Goal: Transaction & Acquisition: Purchase product/service

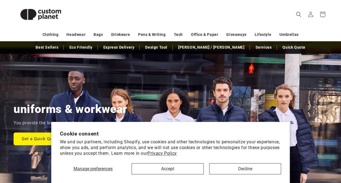
scroll to position [27, 0]
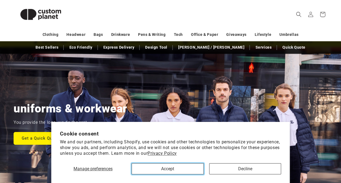
click at [184, 167] on button "Accept" at bounding box center [168, 168] width 72 height 11
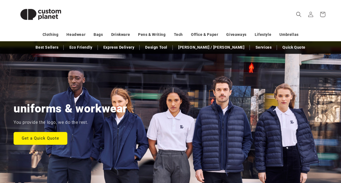
scroll to position [0, 0]
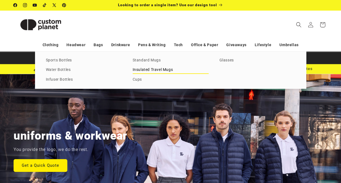
click at [157, 72] on link "Insulated Travel Mugs" at bounding box center [171, 69] width 76 height 7
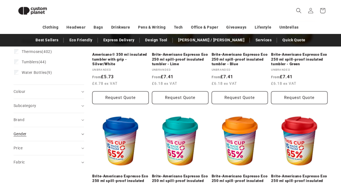
scroll to position [128, 0]
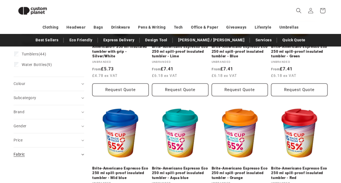
click at [69, 152] on div "Fabric (0)" at bounding box center [47, 155] width 66 height 6
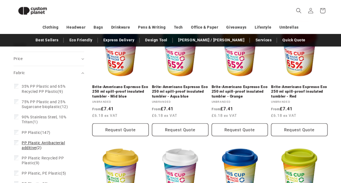
scroll to position [237, 0]
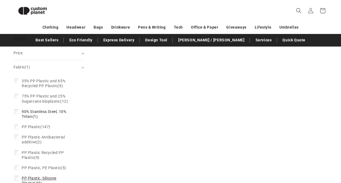
scroll to position [281, 0]
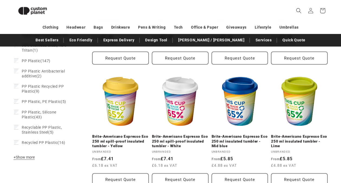
scroll to position [264, 0]
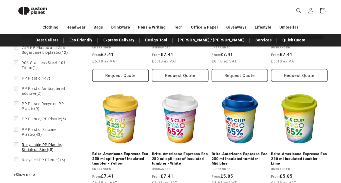
click at [15, 140] on label "Recyclable PP Plastic, Stainless Steel (5) Recyclable PP Plastic, Stainless Ste…" at bounding box center [47, 147] width 66 height 15
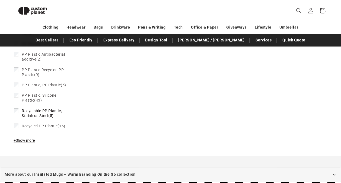
scroll to position [318, 0]
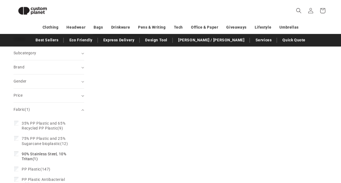
scroll to position [208, 0]
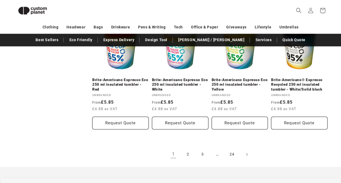
scroll to position [625, 0]
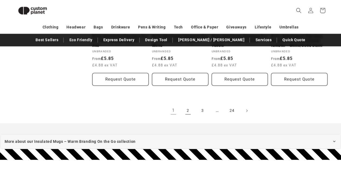
click at [189, 112] on link "2" at bounding box center [188, 111] width 12 height 12
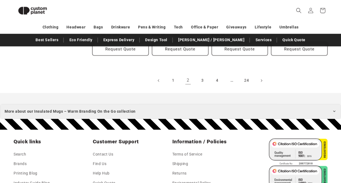
scroll to position [672, 0]
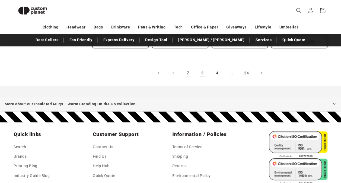
click at [202, 73] on link "3" at bounding box center [203, 73] width 12 height 12
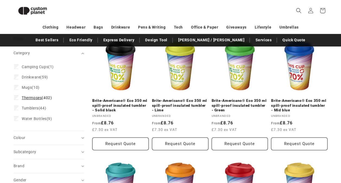
scroll to position [74, 0]
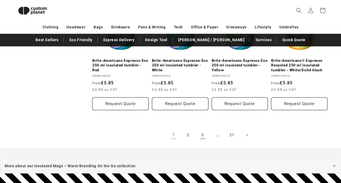
scroll to position [599, 0]
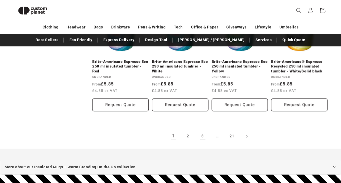
click at [202, 134] on link "3" at bounding box center [203, 136] width 12 height 12
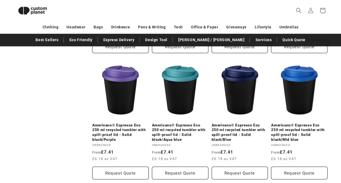
scroll to position [590, 0]
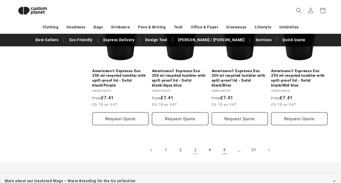
click at [226, 151] on link "5" at bounding box center [225, 150] width 12 height 12
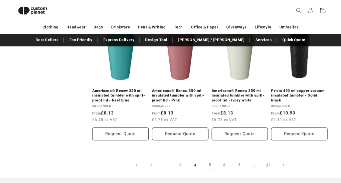
scroll to position [617, 0]
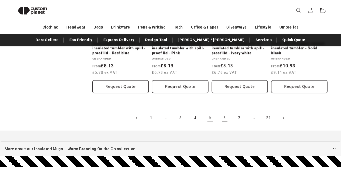
click at [228, 118] on link "6" at bounding box center [225, 118] width 12 height 12
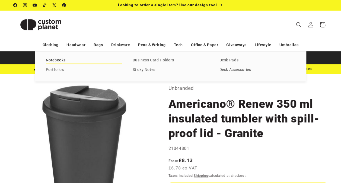
click at [65, 59] on link "Notebooks" at bounding box center [84, 60] width 76 height 7
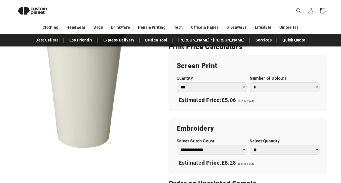
scroll to position [319, 0]
click at [223, 89] on select "*** *** *** **** **** **** ***** *****" at bounding box center [212, 87] width 70 height 10
select select "***"
click at [177, 82] on select "*** *** *** **** **** **** ***** *****" at bounding box center [212, 87] width 70 height 10
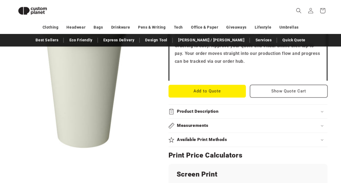
scroll to position [183, 0]
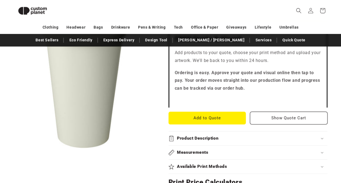
click at [221, 134] on summary "Product Description" at bounding box center [248, 138] width 159 height 14
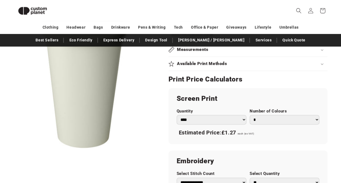
scroll to position [318, 0]
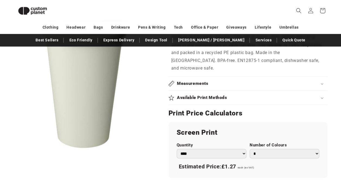
click at [240, 95] on div "Available Print Methods" at bounding box center [248, 98] width 159 height 6
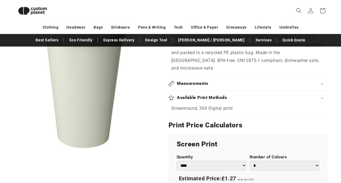
click at [247, 95] on div "Available Print Methods" at bounding box center [248, 98] width 159 height 6
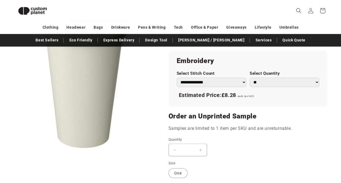
scroll to position [427, 0]
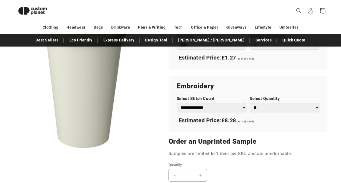
click at [235, 103] on select "**********" at bounding box center [212, 108] width 70 height 10
click at [264, 120] on div "**********" at bounding box center [248, 104] width 159 height 56
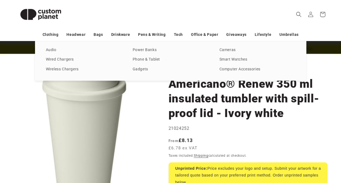
scroll to position [27, 0]
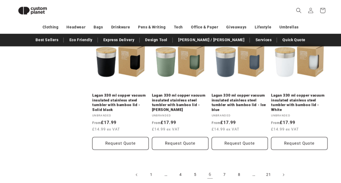
scroll to position [563, 0]
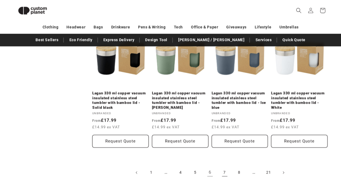
click at [222, 172] on link "7" at bounding box center [225, 173] width 12 height 12
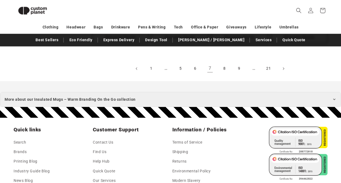
scroll to position [644, 0]
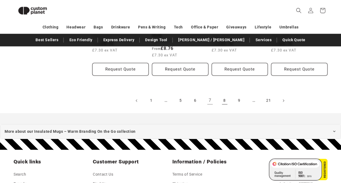
click at [224, 100] on link "8" at bounding box center [225, 101] width 12 height 12
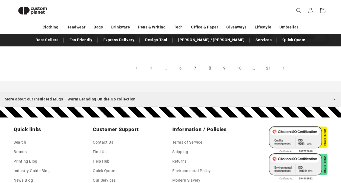
scroll to position [645, 0]
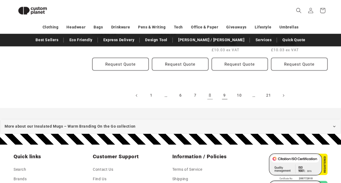
click at [225, 95] on link "9" at bounding box center [225, 96] width 12 height 12
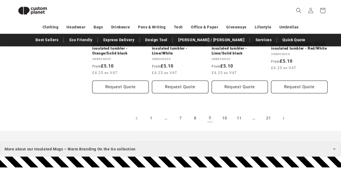
scroll to position [644, 0]
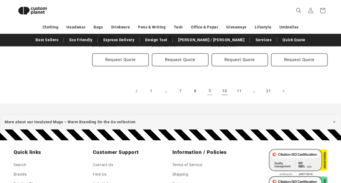
click at [225, 89] on link "10" at bounding box center [225, 91] width 12 height 12
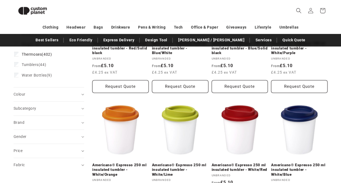
scroll to position [155, 0]
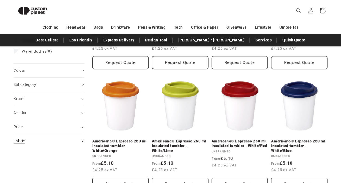
click at [43, 140] on div "Fabric (0)" at bounding box center [47, 141] width 66 height 6
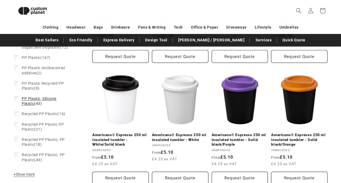
scroll to position [291, 0]
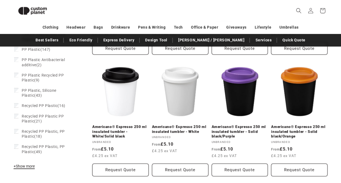
click at [26, 167] on span "+ Show more" at bounding box center [24, 166] width 21 height 4
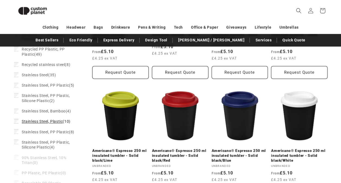
scroll to position [400, 0]
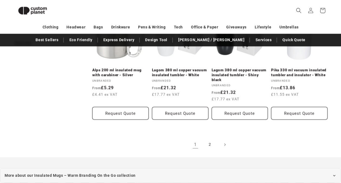
scroll to position [568, 0]
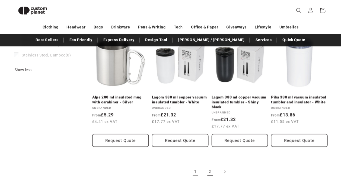
click at [211, 171] on link "2" at bounding box center [210, 172] width 12 height 12
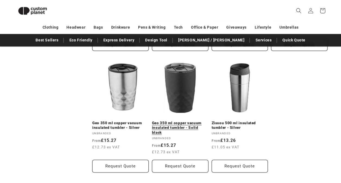
scroll to position [454, 0]
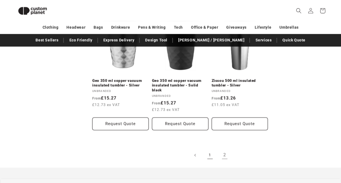
click at [209, 154] on link "1" at bounding box center [210, 155] width 12 height 12
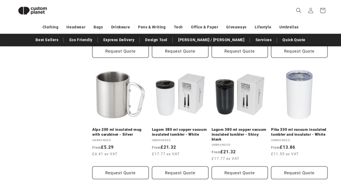
scroll to position [617, 0]
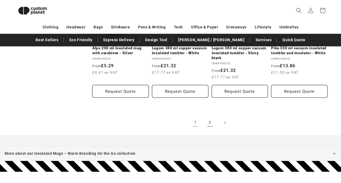
click at [209, 117] on link "2" at bounding box center [210, 123] width 12 height 12
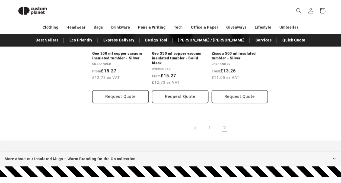
scroll to position [454, 0]
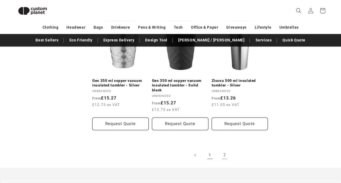
click at [210, 155] on link "1" at bounding box center [210, 155] width 12 height 12
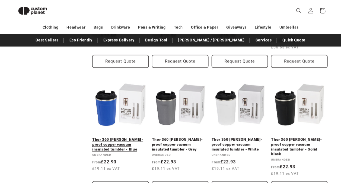
scroll to position [427, 0]
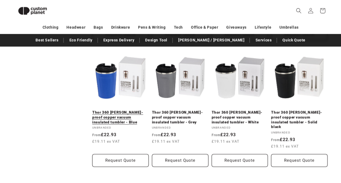
click at [106, 122] on link "Thor 360 ml leak-proof copper vacuum insulated tumbler - Blue" at bounding box center [120, 117] width 57 height 14
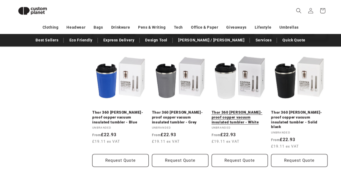
click at [237, 110] on link "Thor 360 ml leak-proof copper vacuum insulated tumbler - White" at bounding box center [240, 117] width 57 height 14
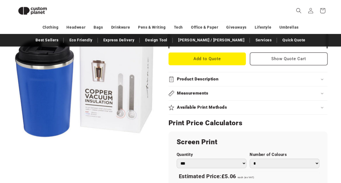
scroll to position [319, 0]
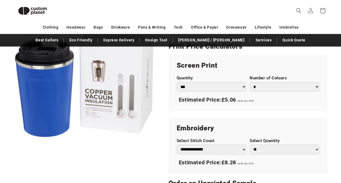
click at [195, 87] on select "*** *** *** **** **** **** ***** *****" at bounding box center [212, 87] width 70 height 10
click at [177, 82] on select "*** *** *** **** **** **** ***** *****" at bounding box center [212, 87] width 70 height 10
click at [202, 89] on select "*** *** *** **** **** **** ***** *****" at bounding box center [212, 87] width 70 height 10
select select "***"
click at [177, 82] on select "*** *** *** **** **** **** ***** *****" at bounding box center [212, 87] width 70 height 10
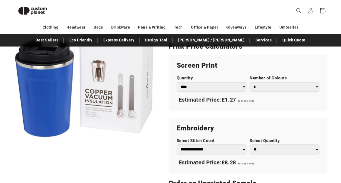
click at [292, 87] on select "* * * * * * *" at bounding box center [285, 87] width 70 height 10
click at [250, 82] on select "* * * * * * *" at bounding box center [285, 87] width 70 height 10
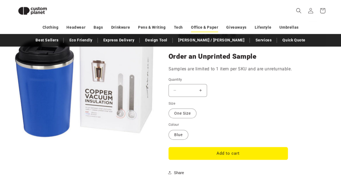
scroll to position [346, 0]
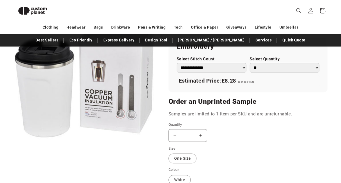
scroll to position [319, 0]
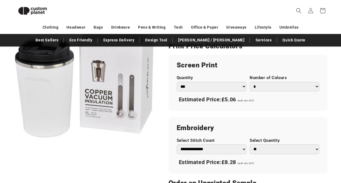
click at [207, 83] on select "*** *** *** **** **** **** ***** *****" at bounding box center [212, 87] width 70 height 10
select select "***"
click at [177, 82] on select "*** *** *** **** **** **** ***** *****" at bounding box center [212, 87] width 70 height 10
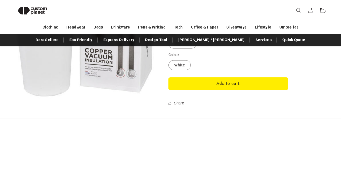
scroll to position [513, 0]
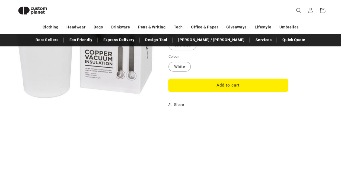
click at [212, 84] on button "Add to cart" at bounding box center [229, 85] width 120 height 13
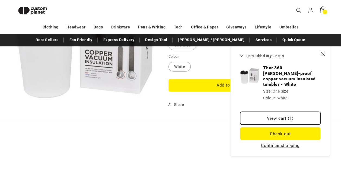
click at [273, 113] on link "View cart (1)" at bounding box center [280, 118] width 80 height 13
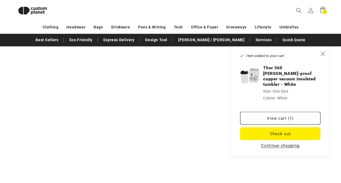
scroll to position [595, 0]
click at [322, 53] on icon "Close" at bounding box center [323, 53] width 5 height 5
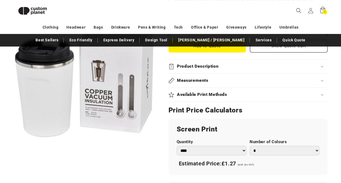
scroll to position [255, 0]
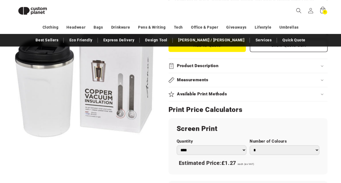
click at [239, 93] on div "Available Print Methods" at bounding box center [248, 94] width 159 height 6
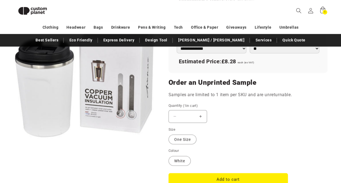
scroll to position [427, 0]
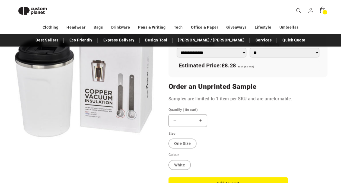
click at [194, 118] on input "*" at bounding box center [188, 120] width 14 height 13
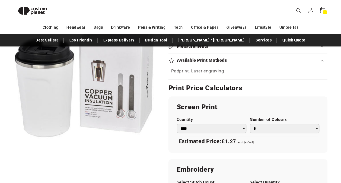
scroll to position [319, 0]
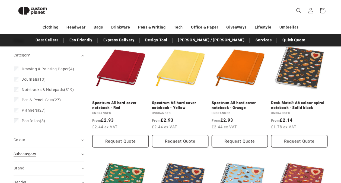
scroll to position [128, 0]
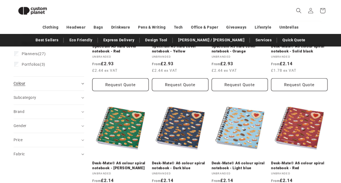
click at [44, 86] on div "Colour (0)" at bounding box center [47, 84] width 66 height 6
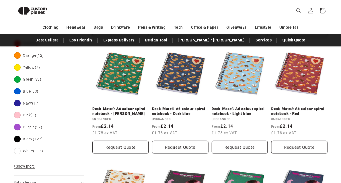
scroll to position [210, 0]
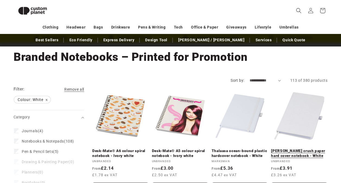
scroll to position [20, 0]
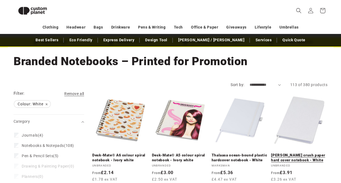
click at [294, 158] on link "Fabianna crush paper hard cover notebook - White" at bounding box center [299, 158] width 57 height 10
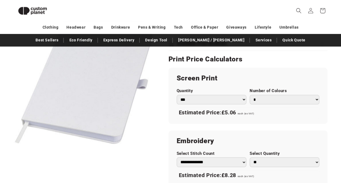
scroll to position [291, 0]
click at [198, 100] on select "*** *** *** **** **** **** ***** *****" at bounding box center [212, 100] width 70 height 10
click at [14, 150] on button "Open media 1 in modal" at bounding box center [14, 150] width 0 height 0
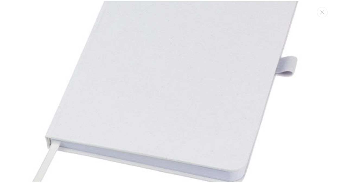
scroll to position [108, 0]
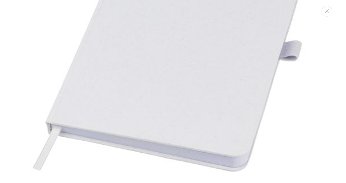
click at [323, 14] on button "Close" at bounding box center [326, 11] width 11 height 11
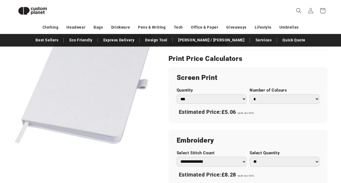
scroll to position [291, 0]
click at [206, 99] on select "*** *** *** **** **** **** ***** *****" at bounding box center [212, 100] width 70 height 10
click at [219, 100] on select "*** *** *** **** **** **** ***** *****" at bounding box center [212, 100] width 70 height 10
click at [177, 95] on select "*** *** *** **** **** **** ***** *****" at bounding box center [212, 100] width 70 height 10
click at [214, 96] on select "*** *** *** **** **** **** ***** *****" at bounding box center [212, 100] width 70 height 10
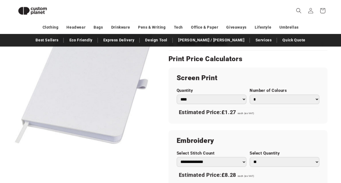
select select "***"
click at [177, 95] on select "*** *** *** **** **** **** ***** *****" at bounding box center [212, 100] width 70 height 10
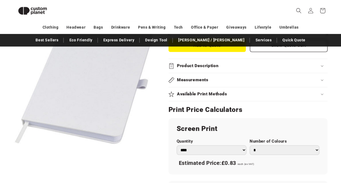
scroll to position [237, 0]
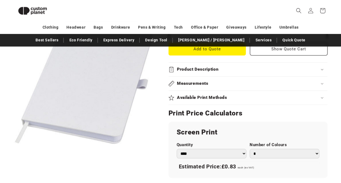
click at [210, 91] on summary "Available Print Methods" at bounding box center [248, 98] width 159 height 14
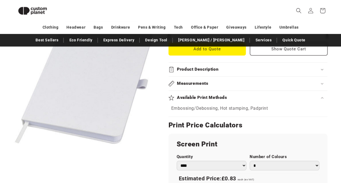
click at [210, 95] on h2 "Available Print Methods" at bounding box center [202, 98] width 50 height 6
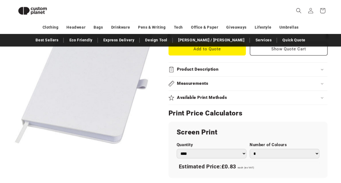
click at [210, 95] on h2 "Available Print Methods" at bounding box center [202, 98] width 50 height 6
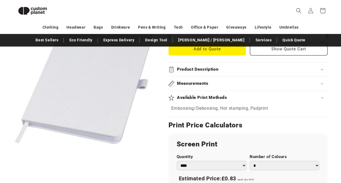
drag, startPoint x: 210, startPoint y: 95, endPoint x: 202, endPoint y: 98, distance: 8.9
click at [202, 98] on h2 "Available Print Methods" at bounding box center [202, 98] width 50 height 6
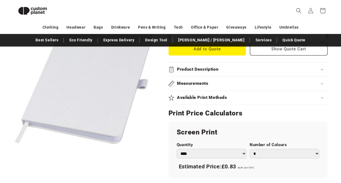
click at [202, 98] on h2 "Available Print Methods" at bounding box center [202, 98] width 50 height 6
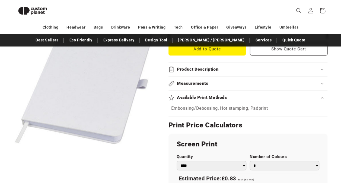
drag, startPoint x: 202, startPoint y: 98, endPoint x: 187, endPoint y: 99, distance: 14.7
click at [187, 99] on h2 "Available Print Methods" at bounding box center [202, 98] width 50 height 6
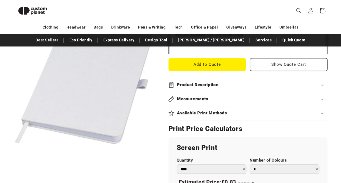
scroll to position [210, 0]
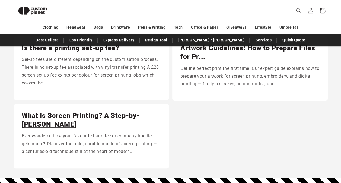
scroll to position [74, 0]
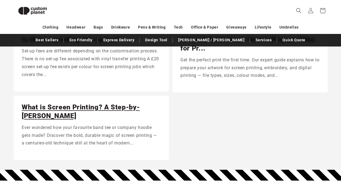
click at [140, 108] on link "What is Screen Printing? A Step-by-[PERSON_NAME]" at bounding box center [91, 112] width 139 height 18
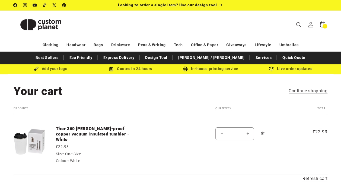
click at [252, 135] on button "Increase quantity for Thor 360 [PERSON_NAME]-proof copper vacuum insulated tumb…" at bounding box center [248, 133] width 12 height 13
click at [240, 130] on input "*" at bounding box center [235, 133] width 14 height 13
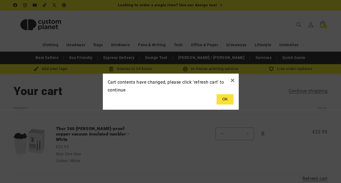
type input "*"
click at [226, 98] on button at bounding box center [225, 99] width 17 height 10
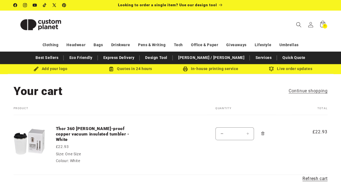
scroll to position [54, 0]
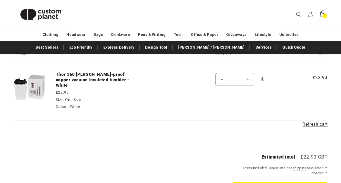
click at [235, 83] on input "*" at bounding box center [235, 79] width 14 height 13
click at [238, 80] on input "*" at bounding box center [235, 79] width 14 height 13
